Goal: Information Seeking & Learning: Check status

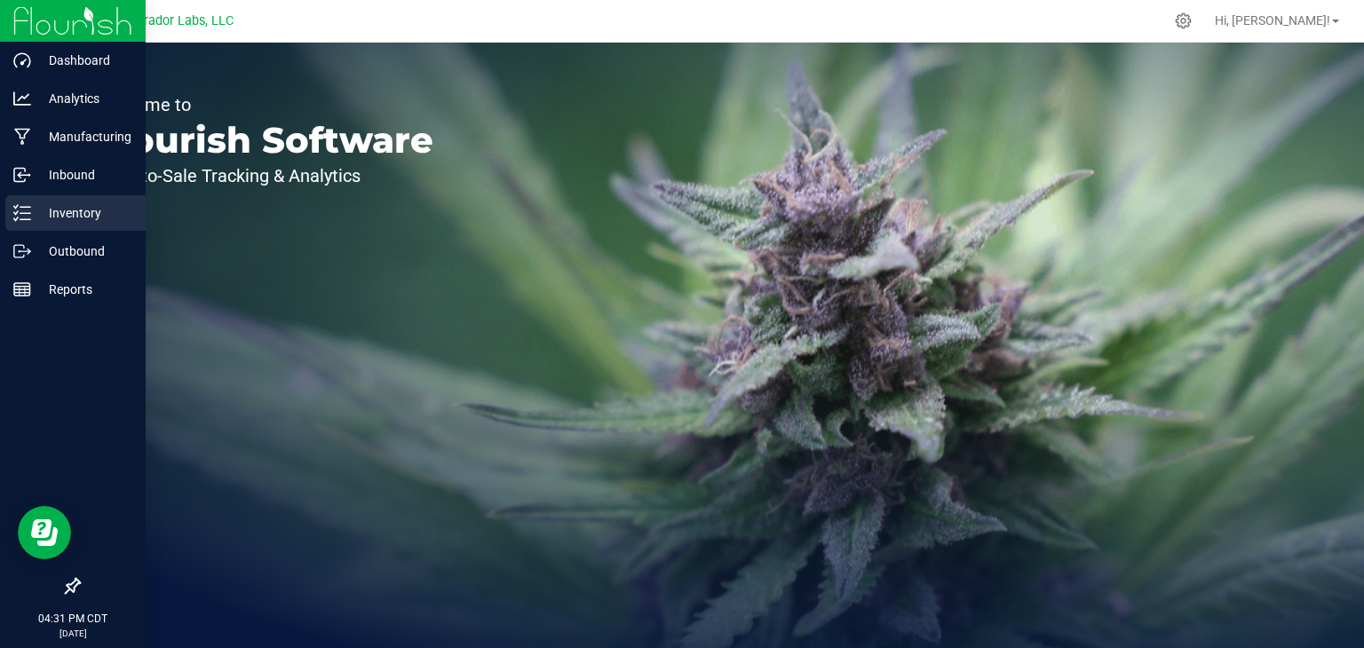
click at [58, 218] on p "Inventory" at bounding box center [84, 212] width 107 height 21
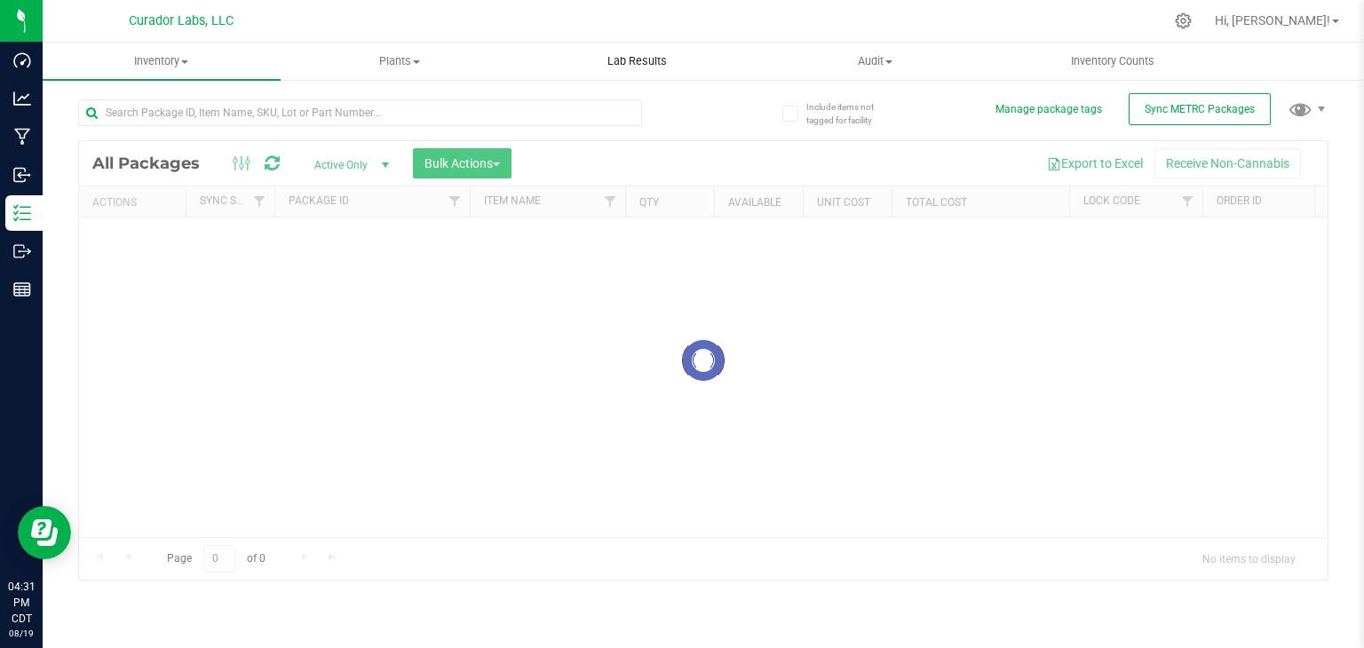
click at [621, 63] on span "Lab Results" at bounding box center [636, 61] width 107 height 16
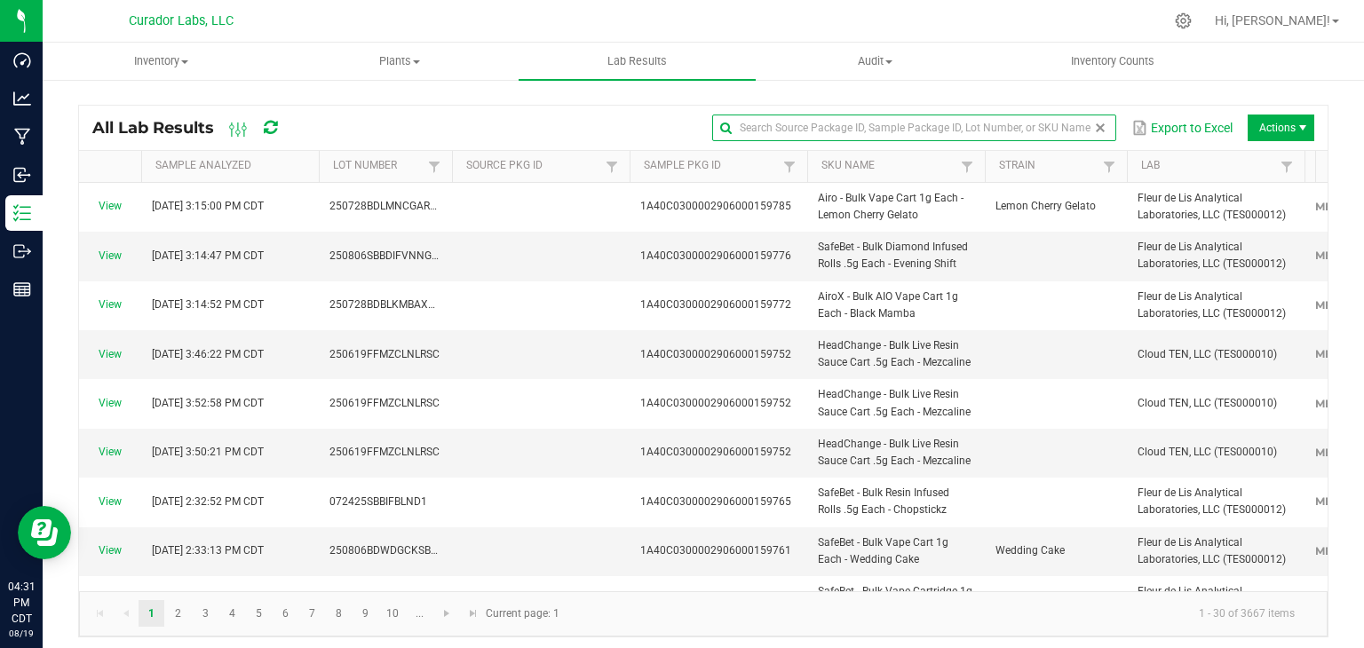
click at [1065, 122] on input "text" at bounding box center [914, 128] width 404 height 27
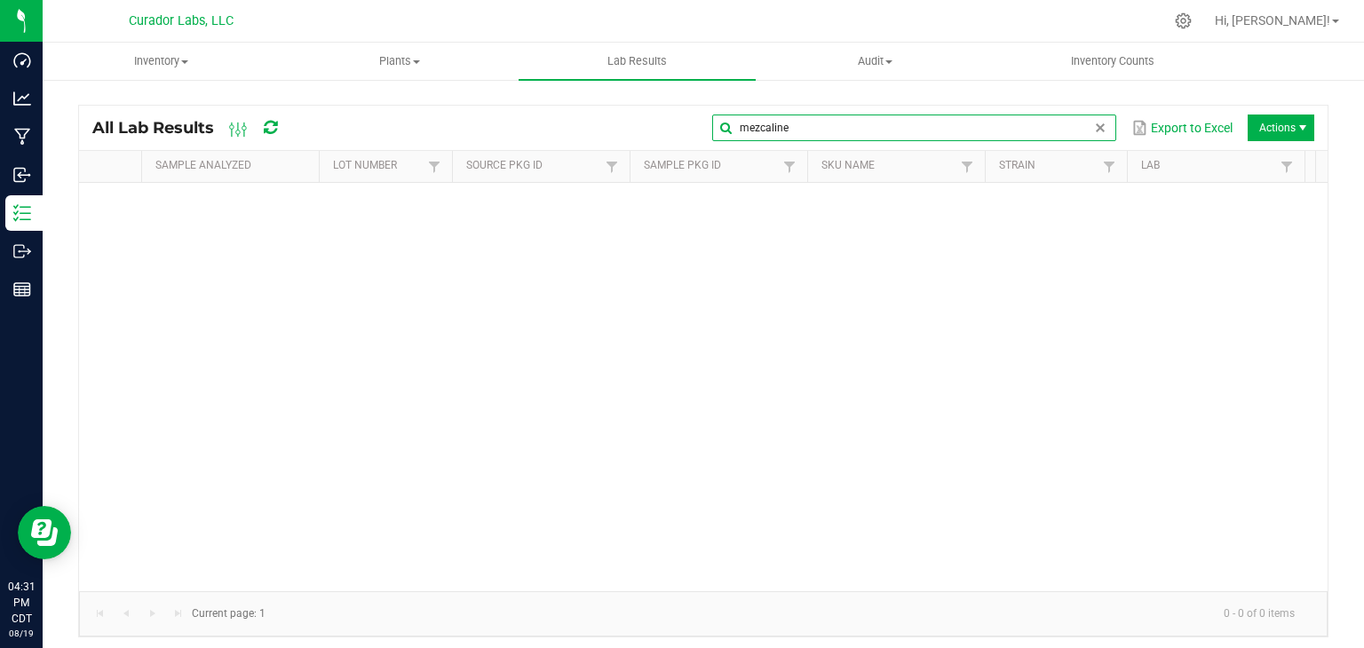
type input "mezcaline"
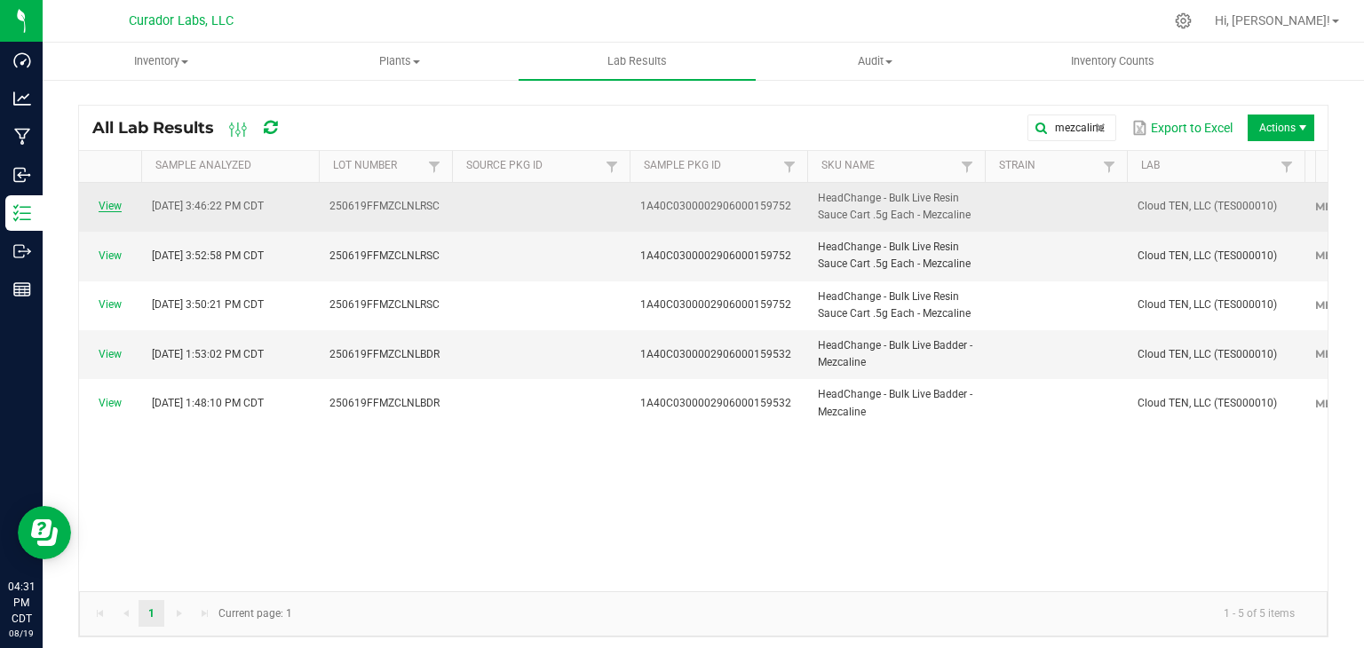
click at [113, 207] on link "View" at bounding box center [110, 206] width 23 height 12
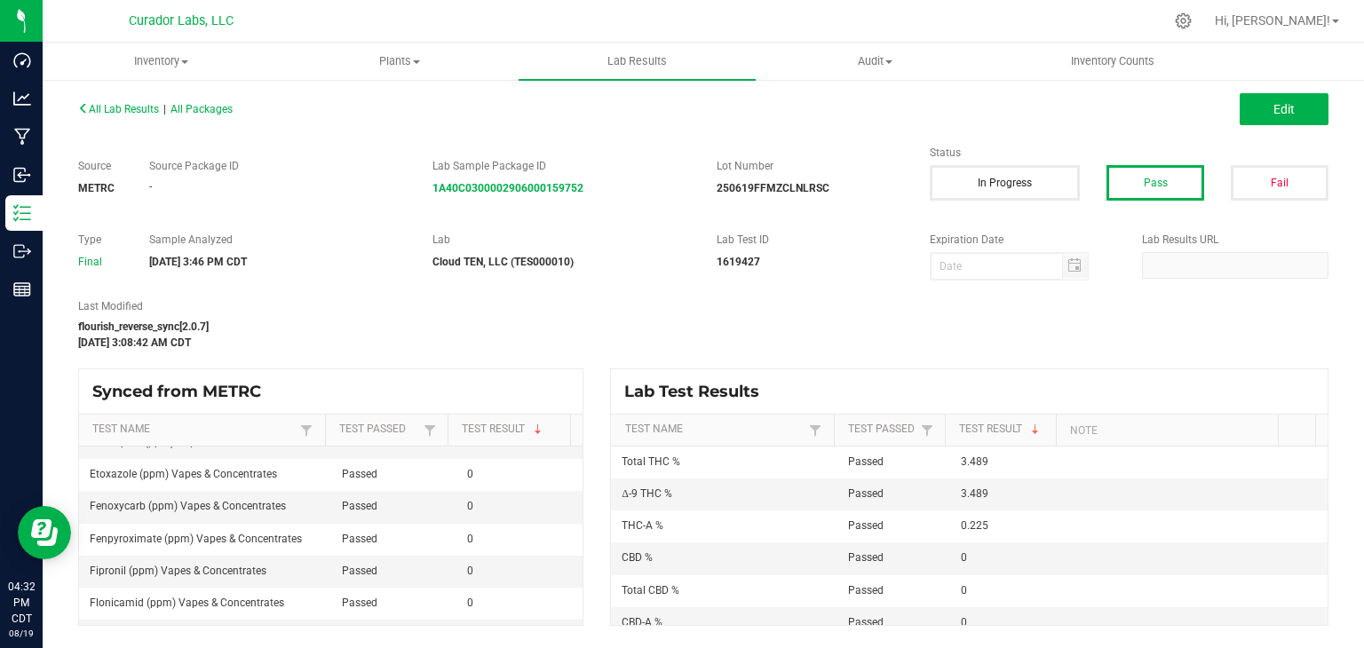
scroll to position [1775, 0]
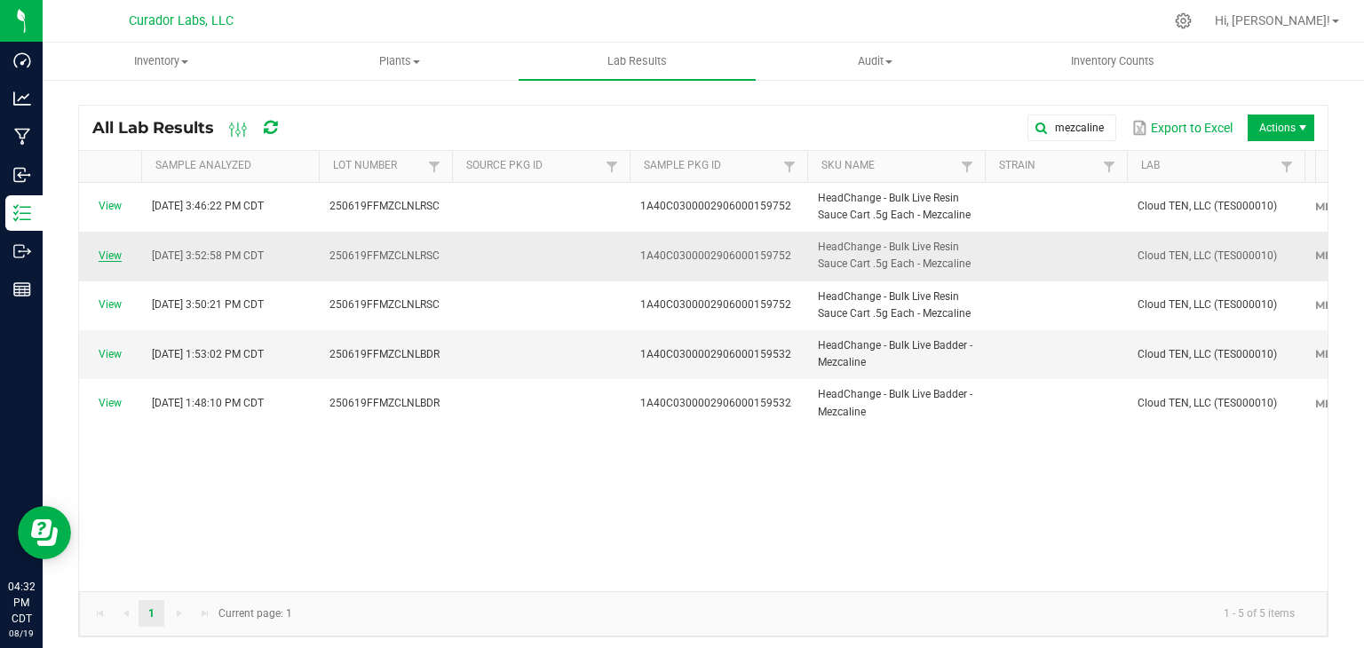
click at [108, 255] on link "View" at bounding box center [110, 255] width 23 height 12
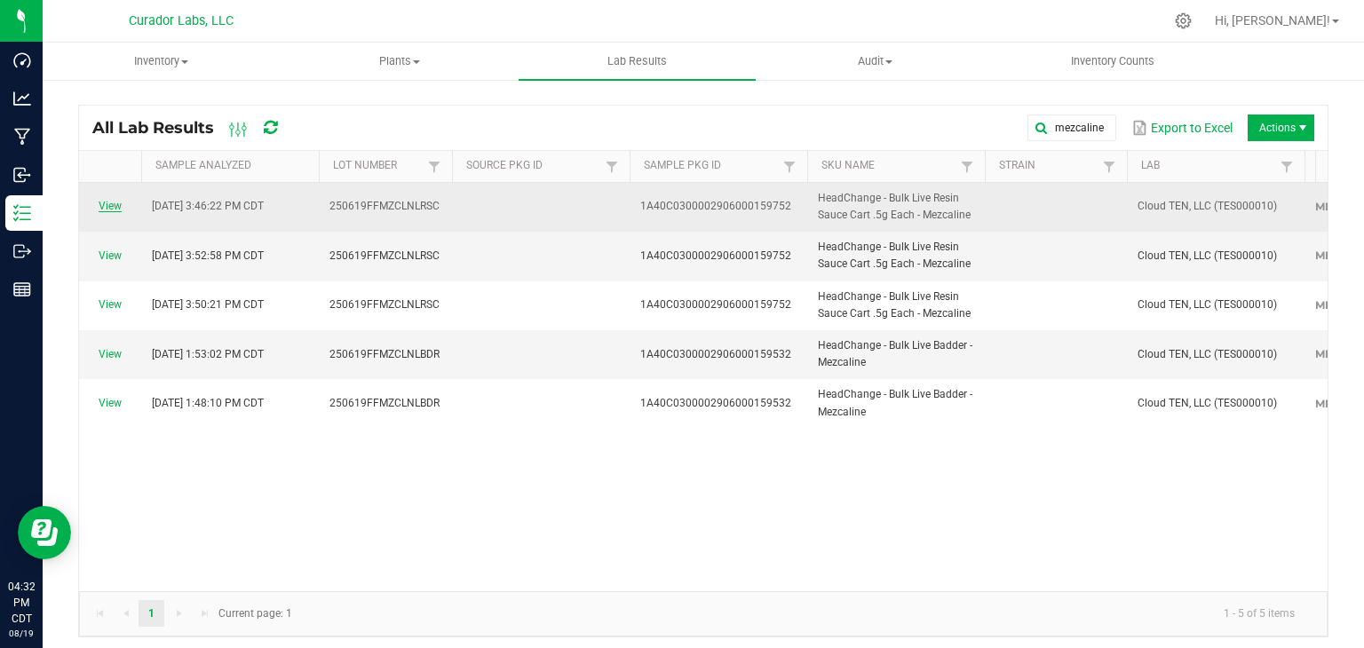
click at [114, 210] on link "View" at bounding box center [110, 206] width 23 height 12
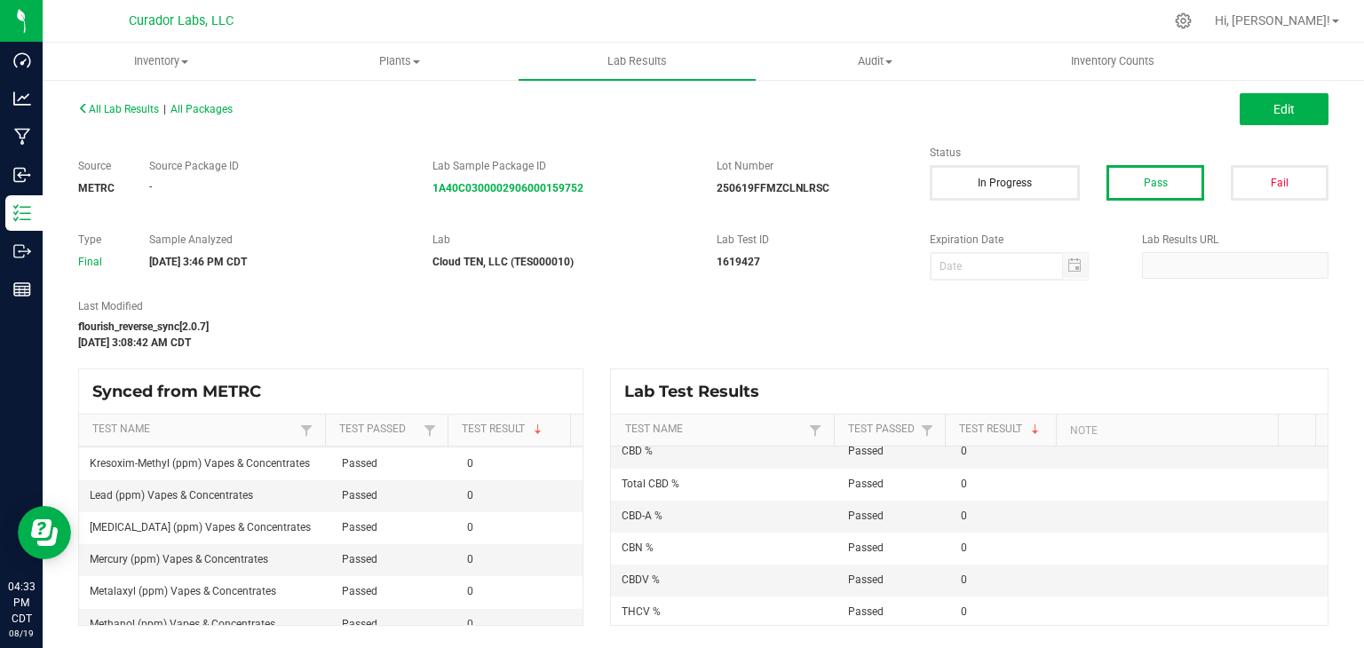
scroll to position [2397, 0]
